Goal: Task Accomplishment & Management: Use online tool/utility

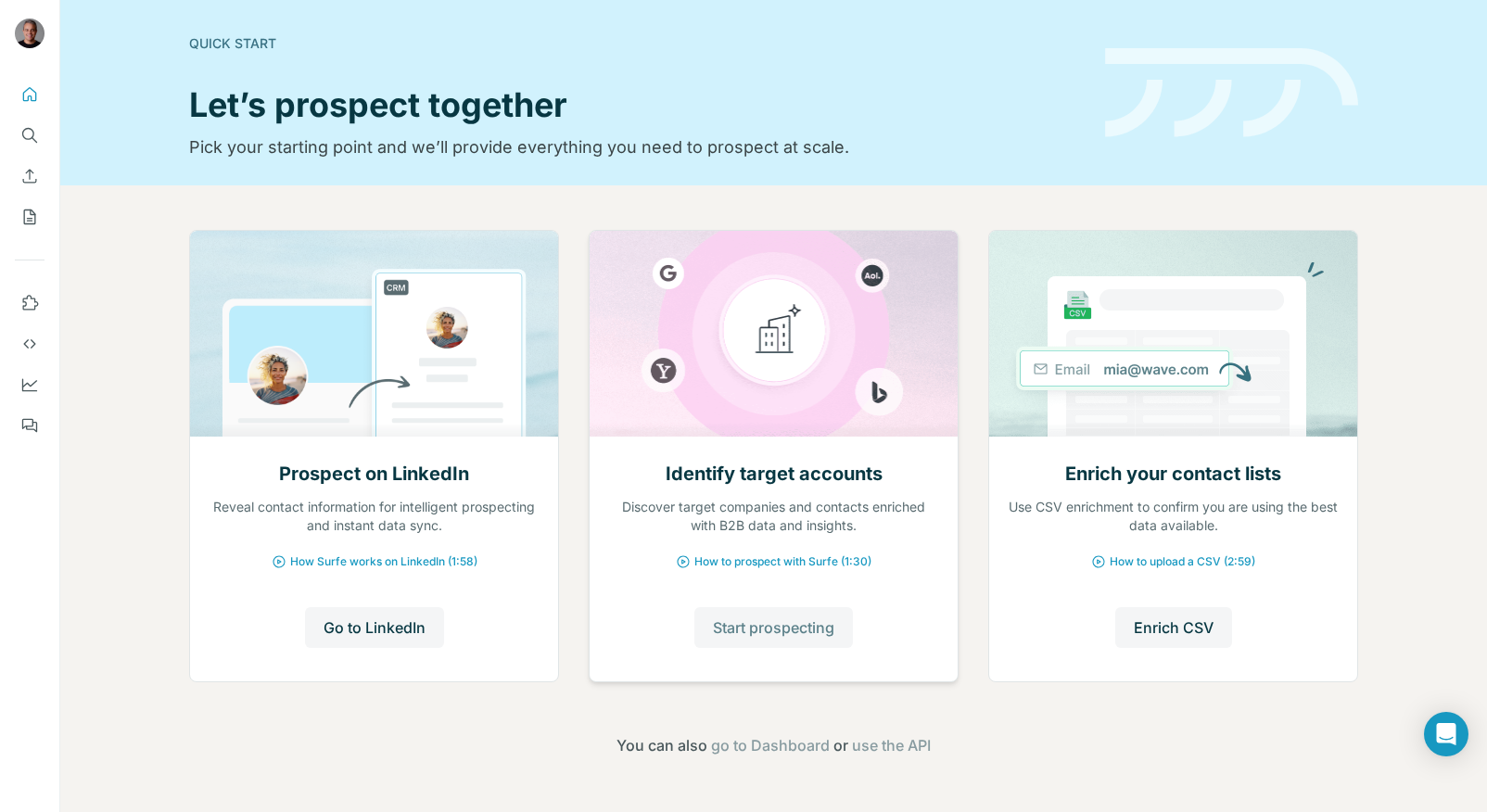
click at [792, 631] on span "Start prospecting" at bounding box center [773, 627] width 121 height 22
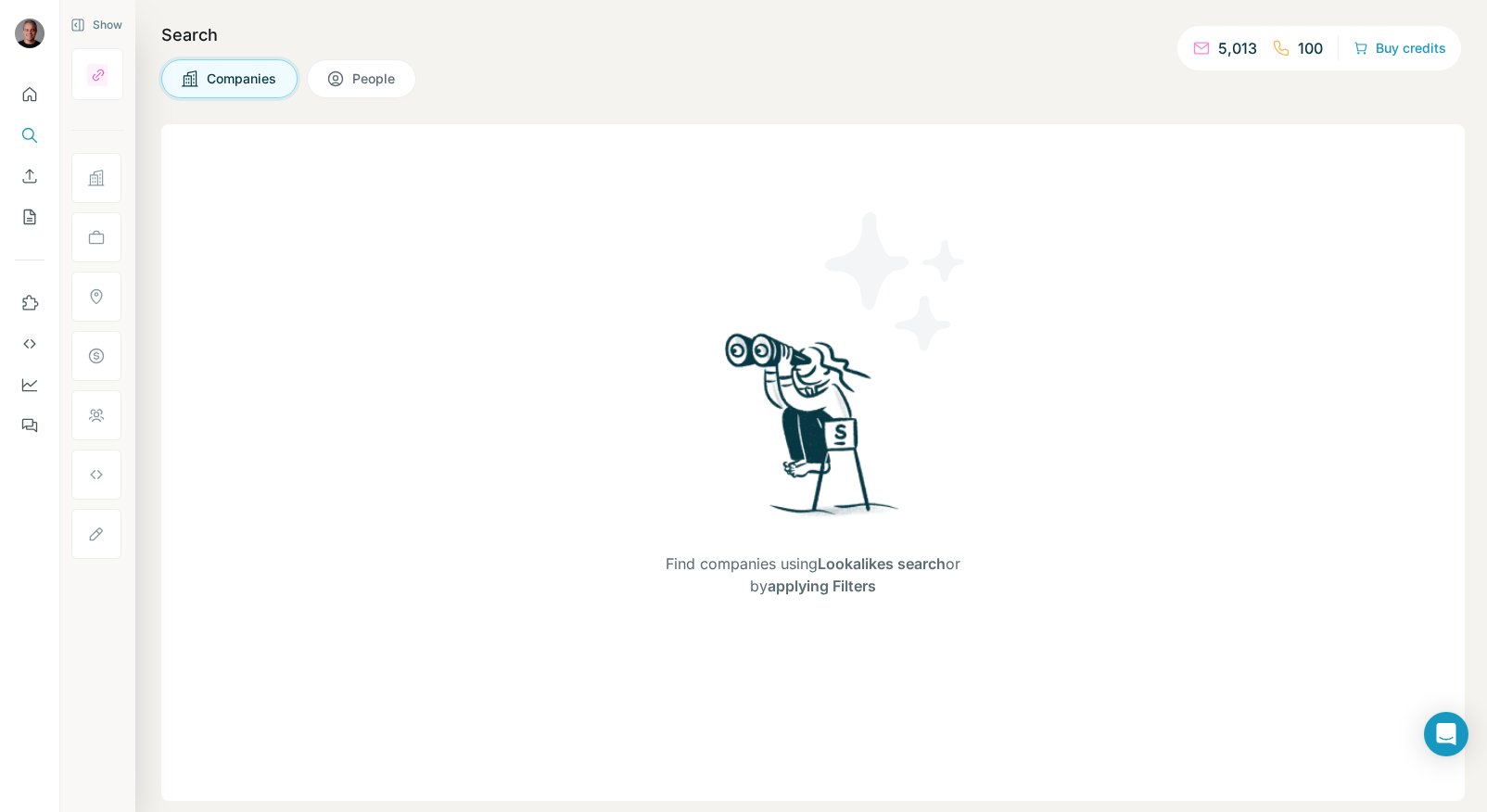
click at [228, 75] on span "Companies" at bounding box center [243, 79] width 72 height 18
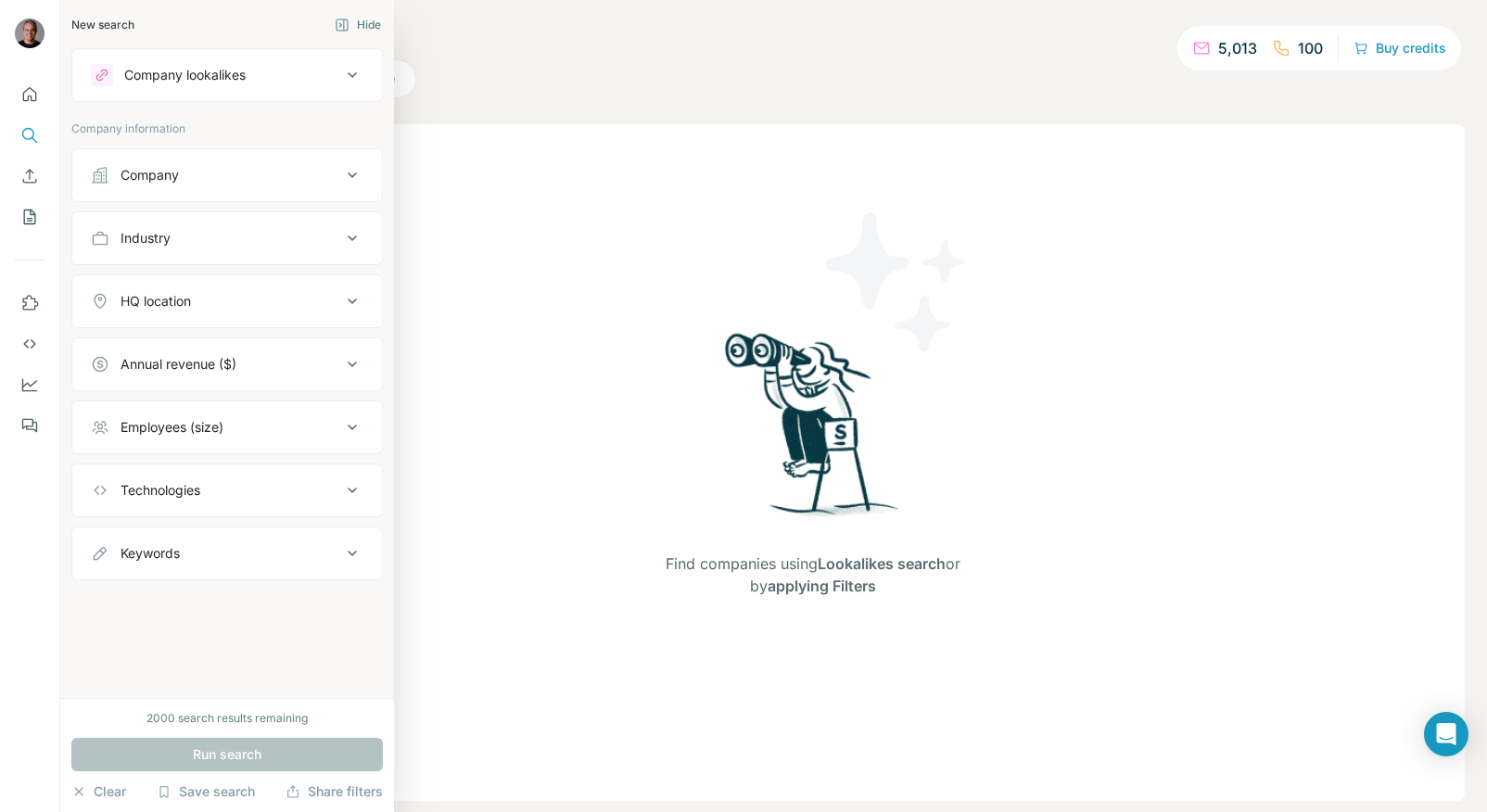
click at [122, 70] on div "Company lookalikes" at bounding box center [217, 75] width 251 height 22
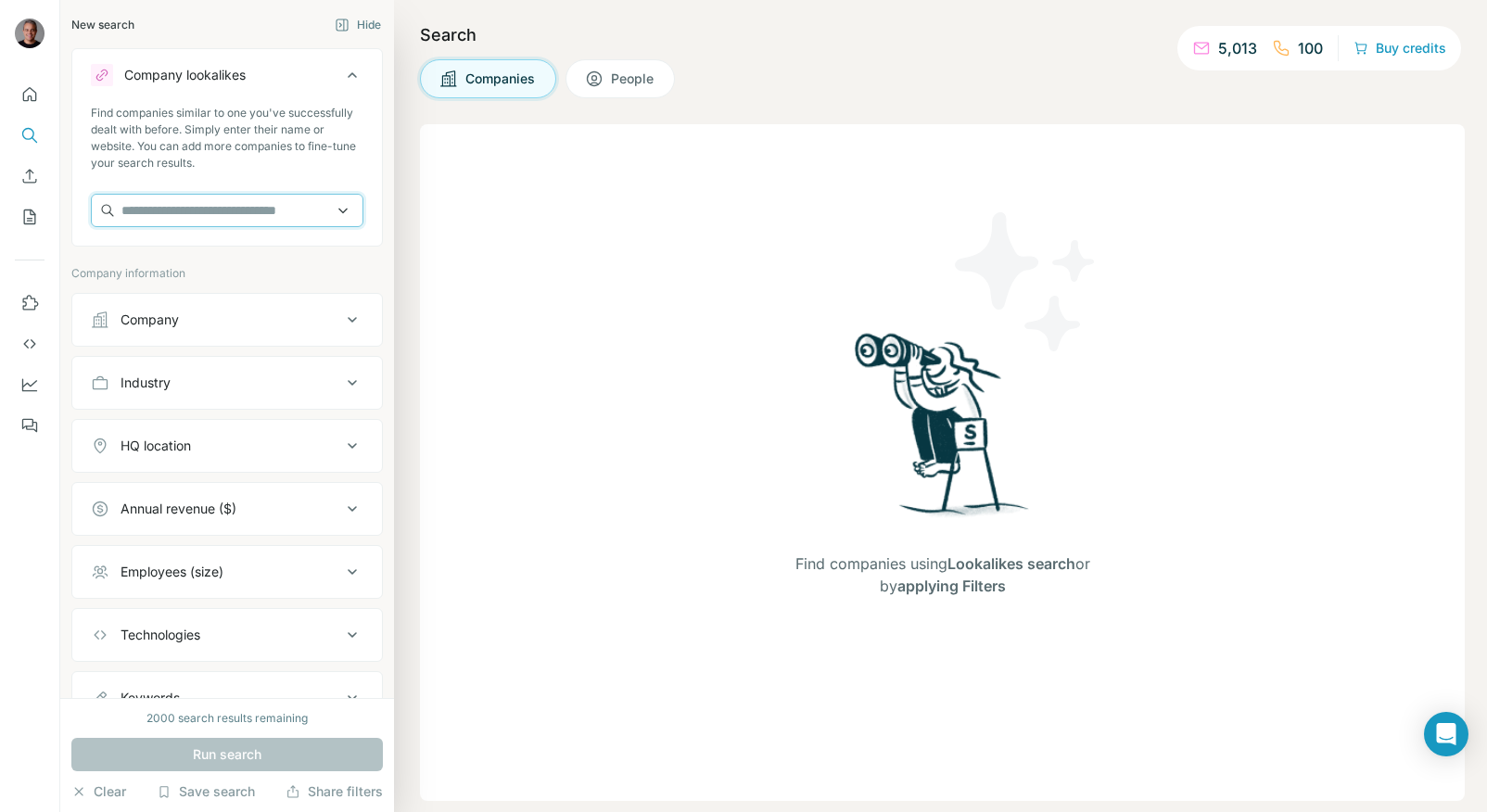
click at [162, 226] on input "text" at bounding box center [227, 211] width 273 height 33
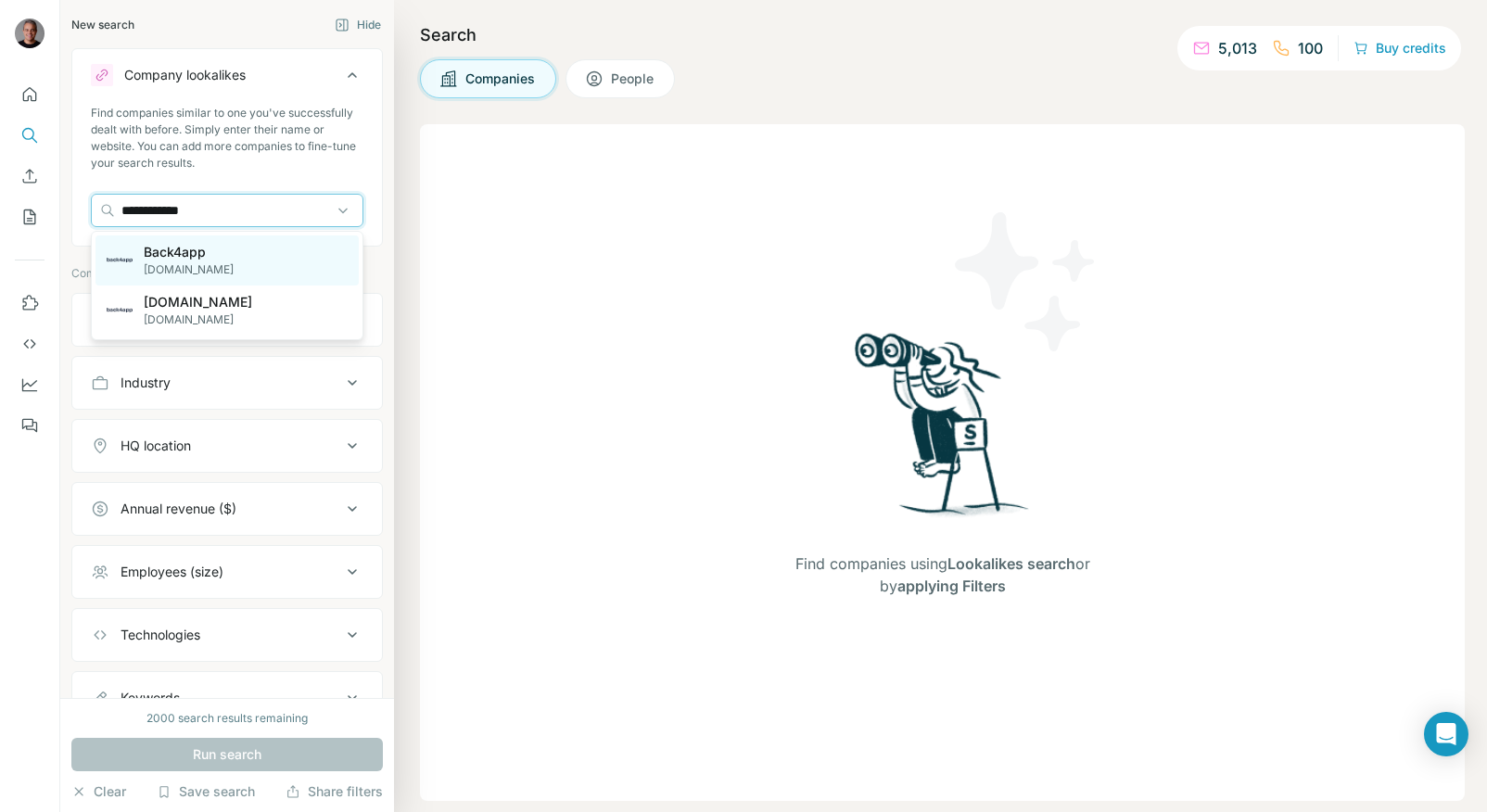
type input "**********"
click at [149, 254] on p "Back4app" at bounding box center [188, 252] width 90 height 18
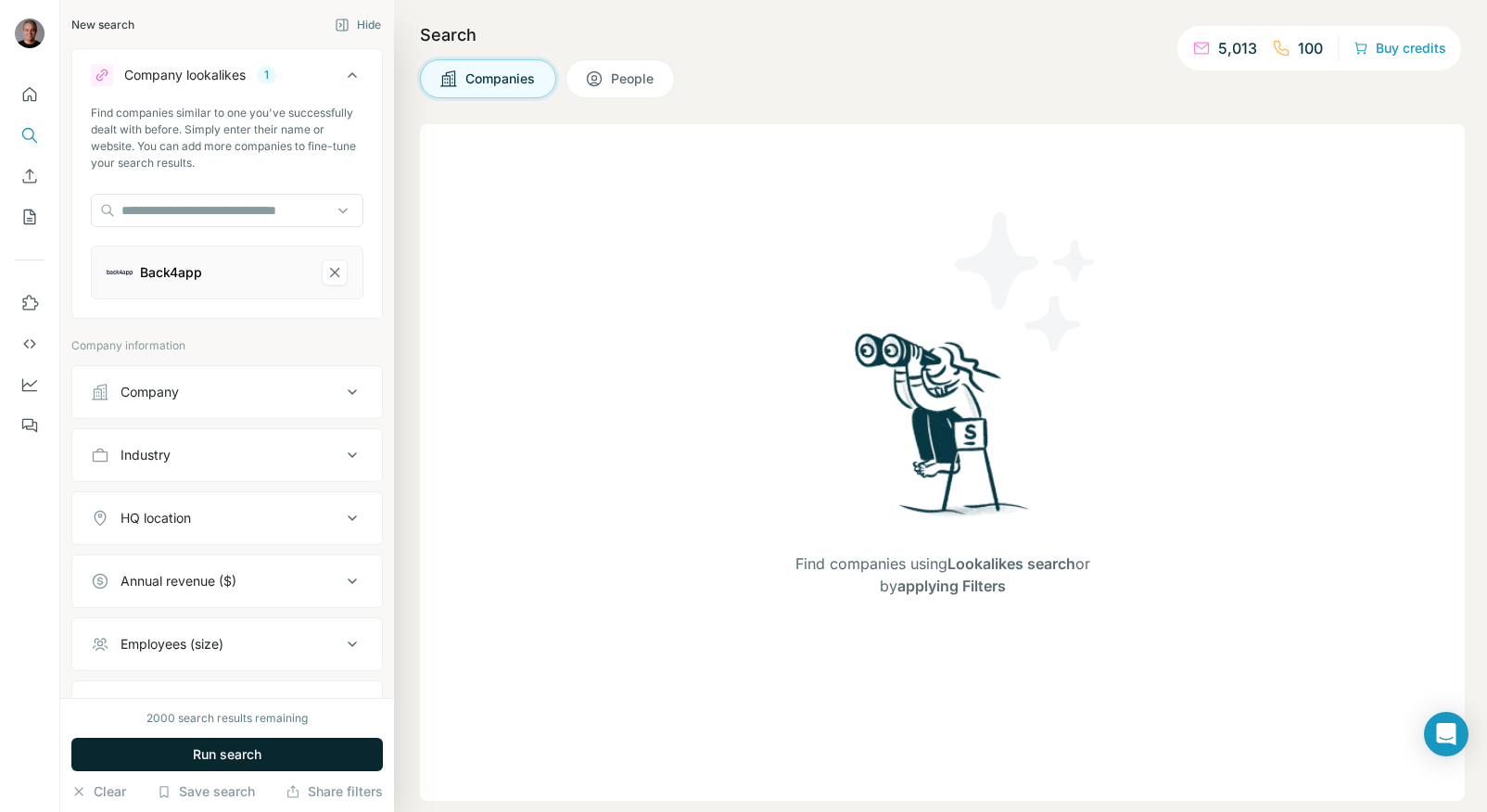
click at [183, 761] on button "Run search" at bounding box center [227, 755] width 312 height 33
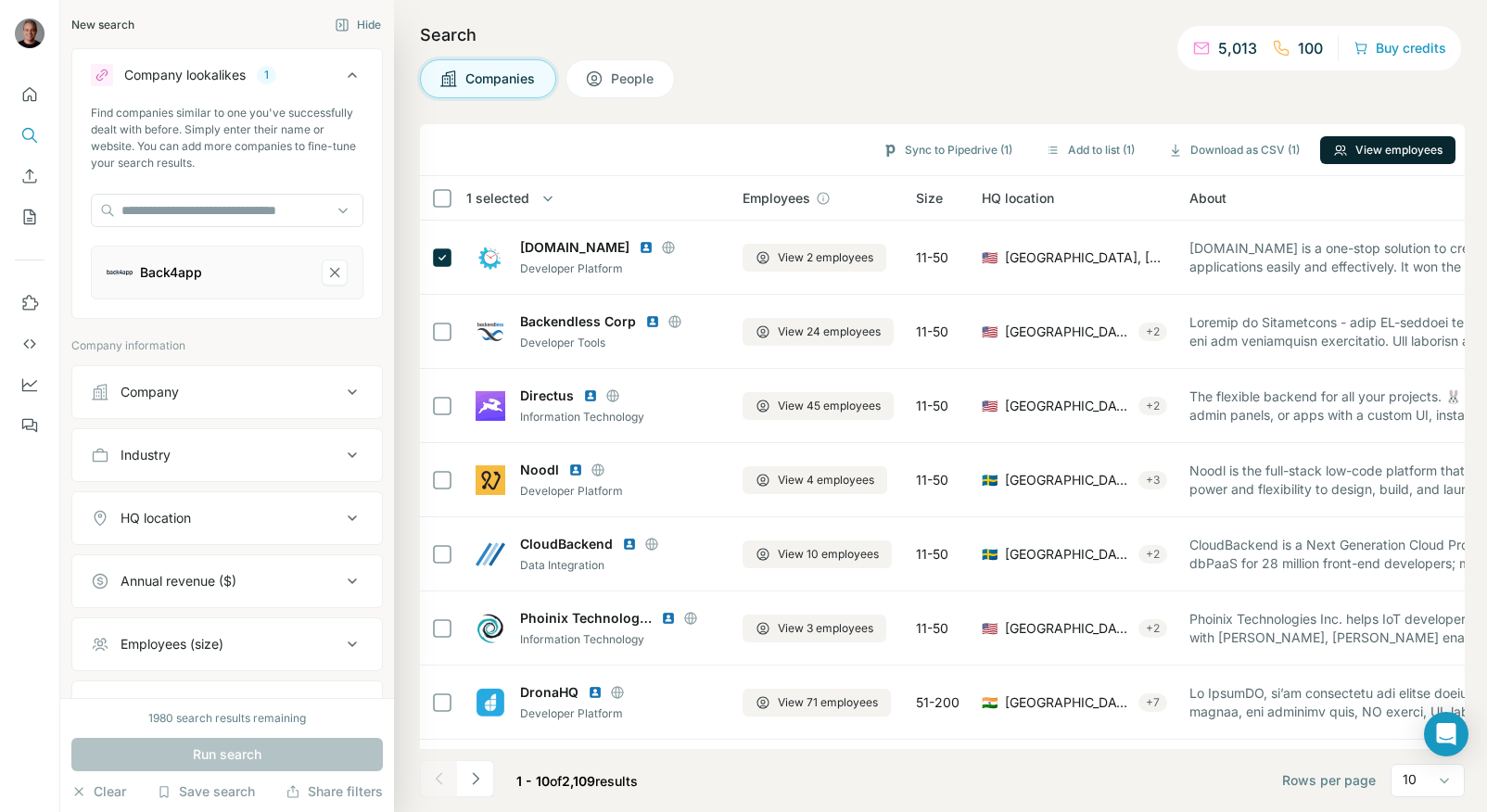
click at [1398, 151] on button "View employees" at bounding box center [1387, 150] width 135 height 28
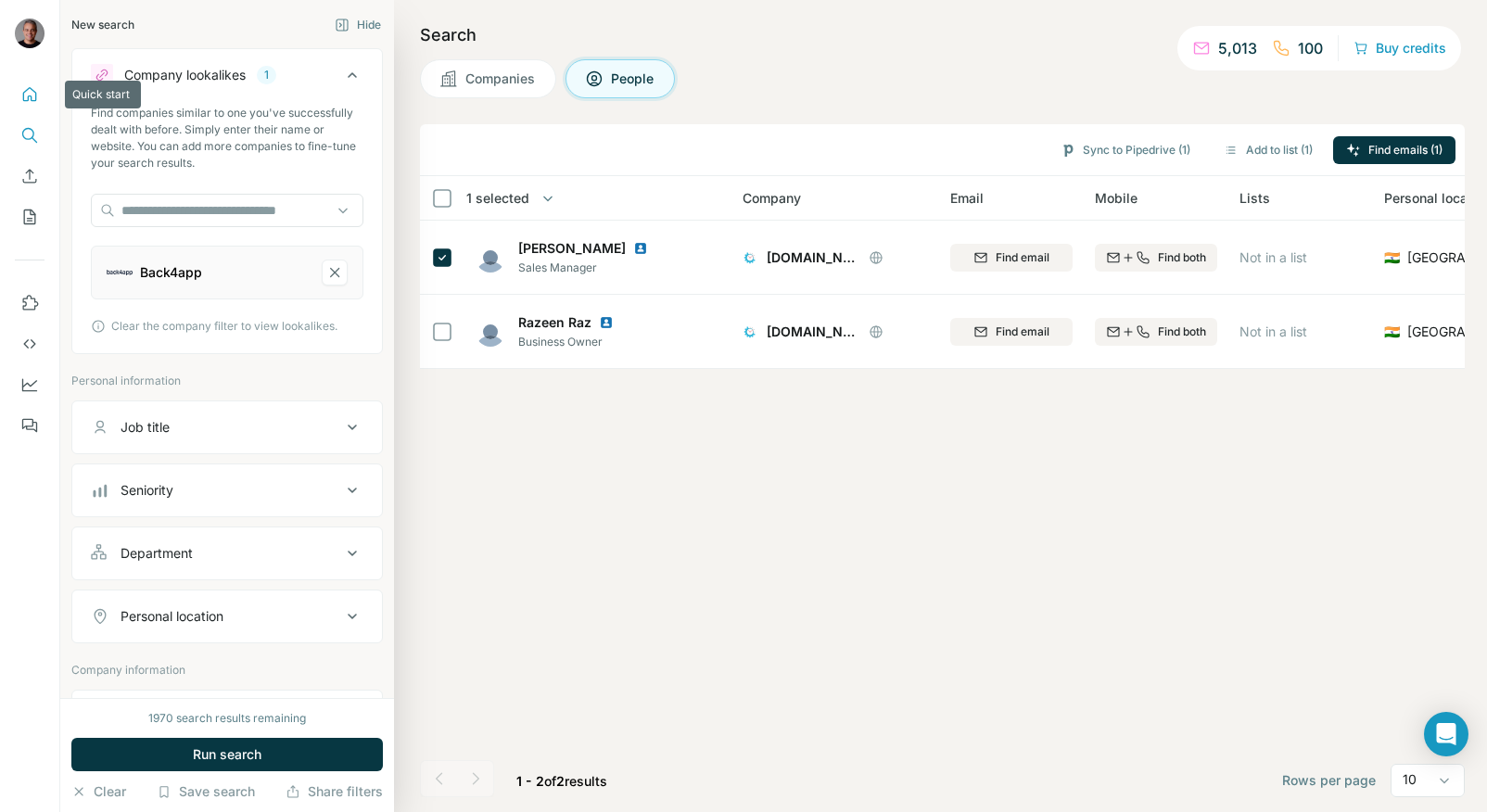
click at [41, 86] on button "Quick start" at bounding box center [29, 94] width 30 height 33
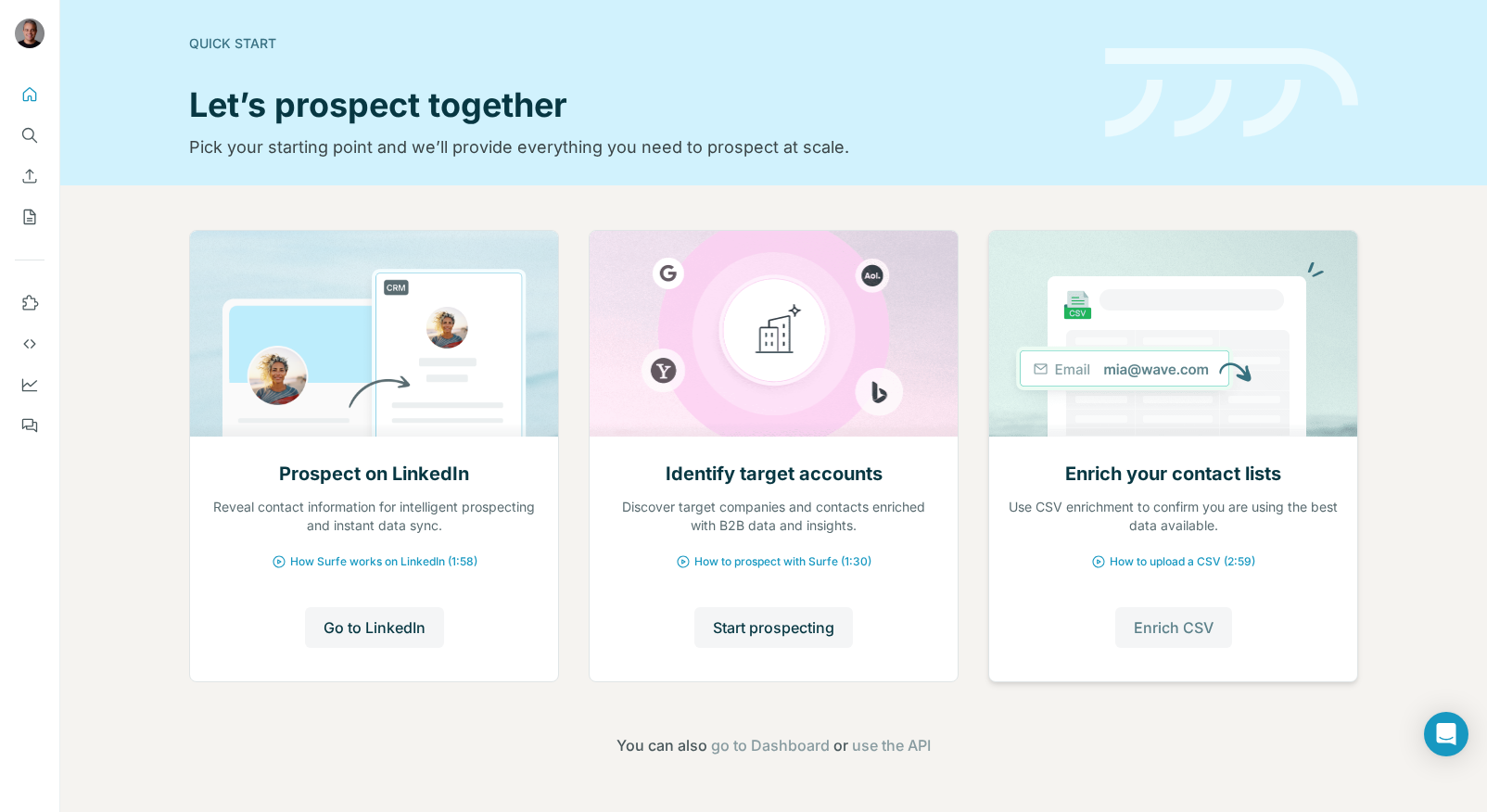
click at [1145, 620] on span "Enrich CSV" at bounding box center [1174, 627] width 80 height 22
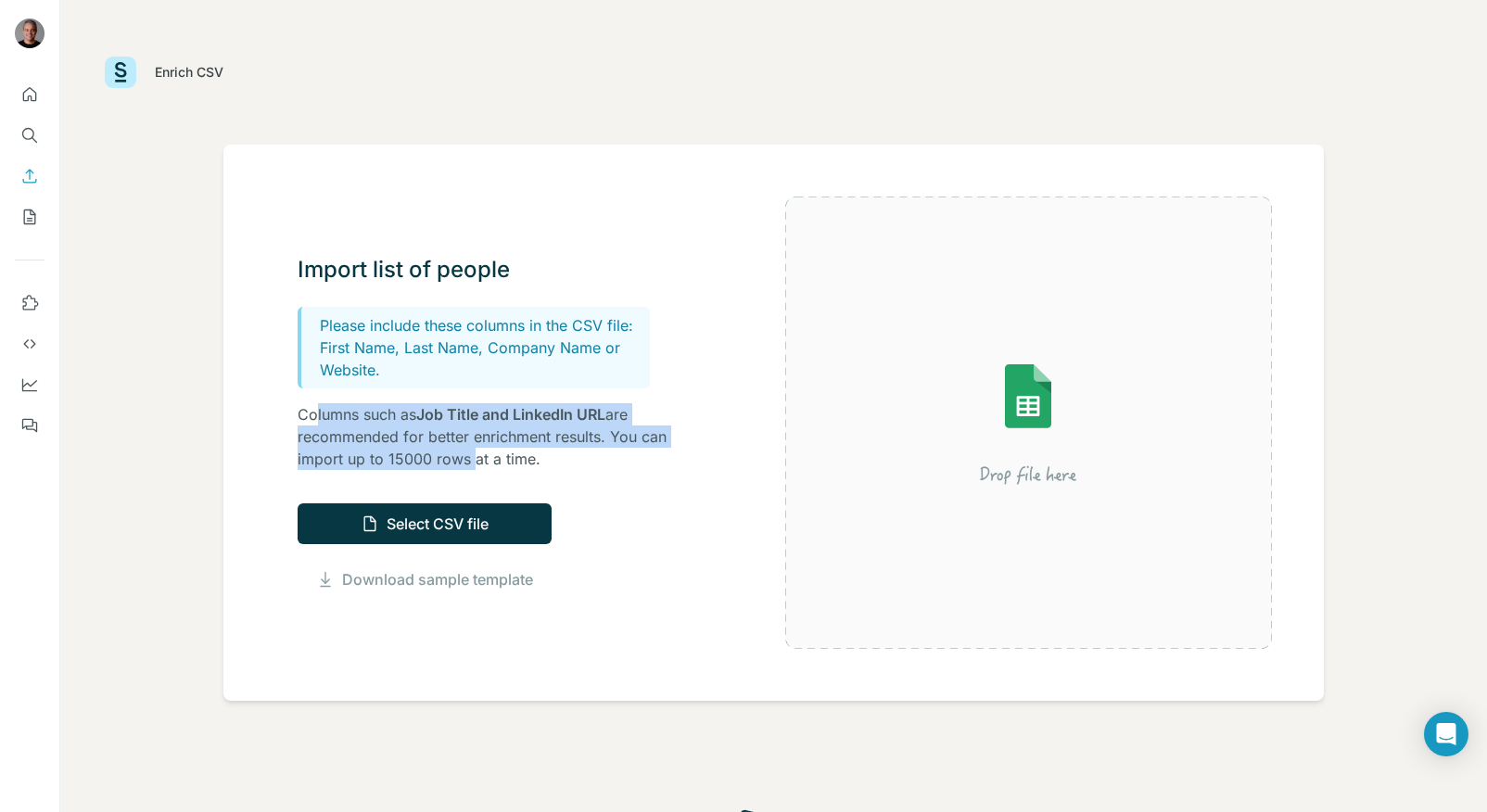
drag, startPoint x: 318, startPoint y: 419, endPoint x: 474, endPoint y: 460, distance: 161.3
click at [474, 460] on p "Columns such as Job Title and LinkedIn URL are recommended for better enrichmen…" at bounding box center [483, 436] width 371 height 67
click at [351, 522] on button "Select CSV file" at bounding box center [424, 524] width 254 height 41
click at [359, 398] on div "Import list of people Please include these columns in the CSV file: First Name,…" at bounding box center [483, 362] width 371 height 215
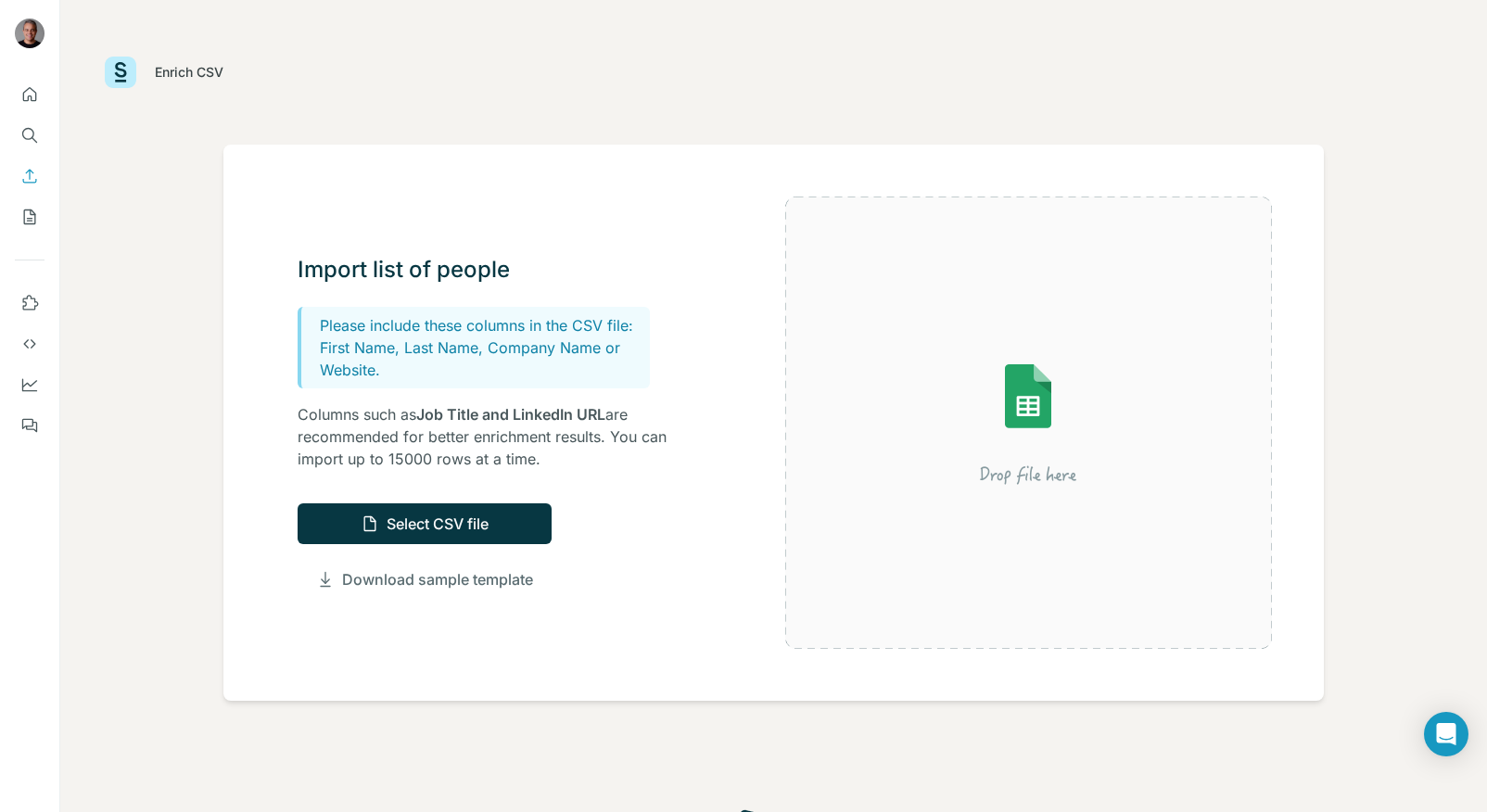
click at [369, 582] on link "Download sample template" at bounding box center [437, 579] width 191 height 22
